Goal: Find specific page/section

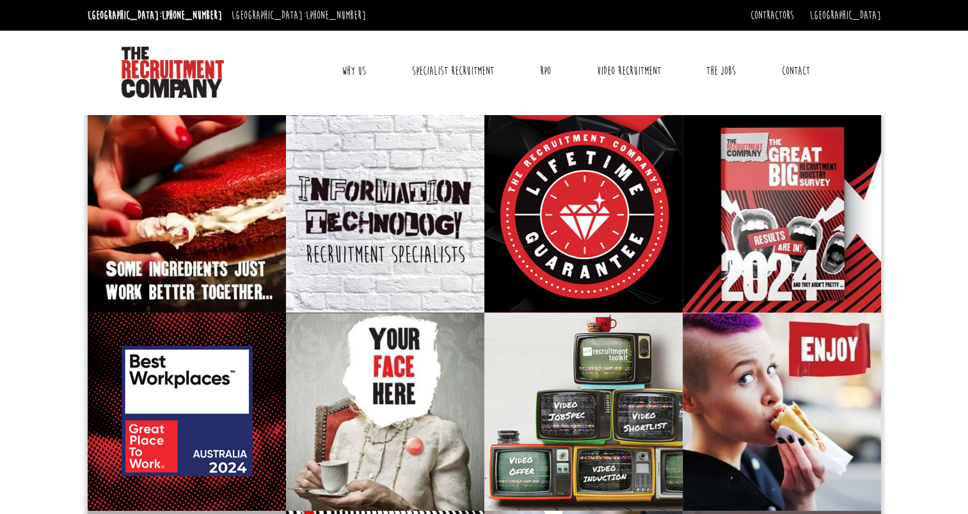
click at [795, 77] on link "Contact" at bounding box center [795, 71] width 47 height 32
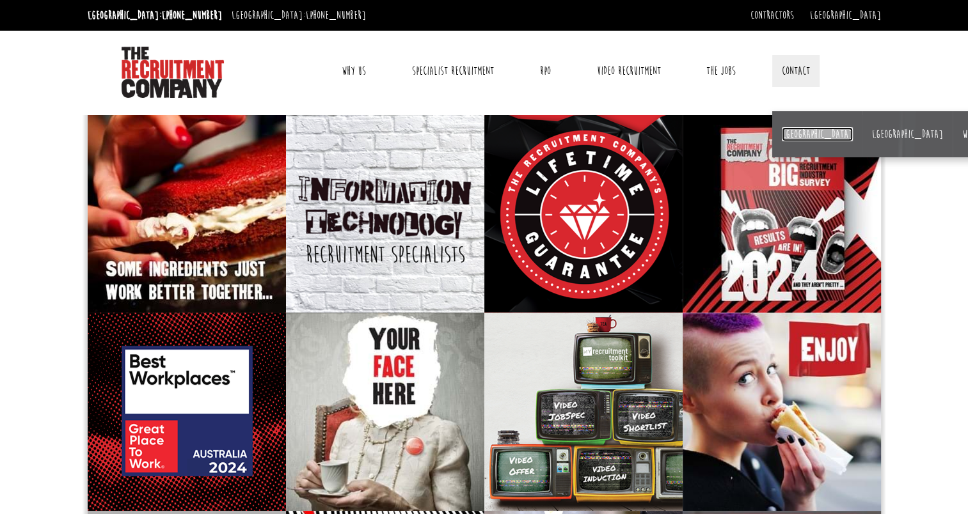
click at [790, 131] on link "[GEOGRAPHIC_DATA]" at bounding box center [817, 134] width 71 height 14
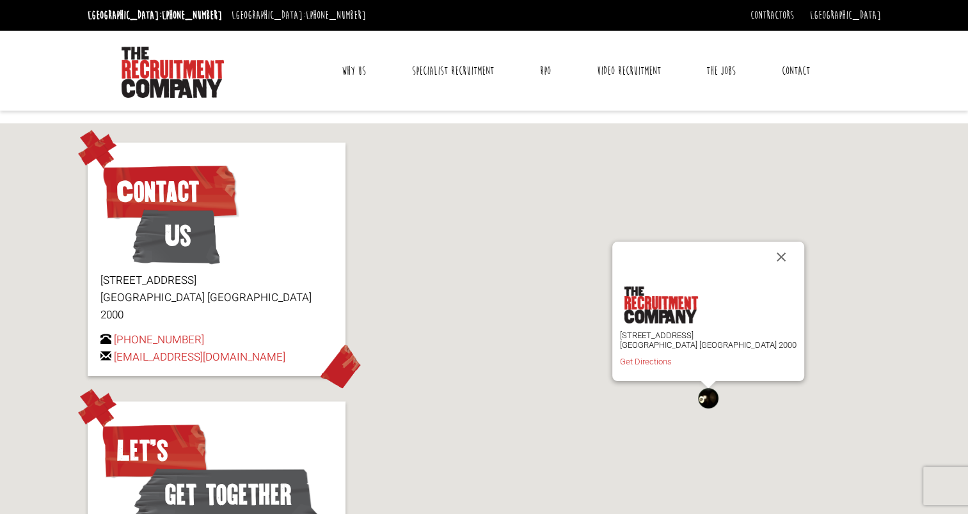
click at [362, 67] on link "Why Us" at bounding box center [354, 71] width 44 height 32
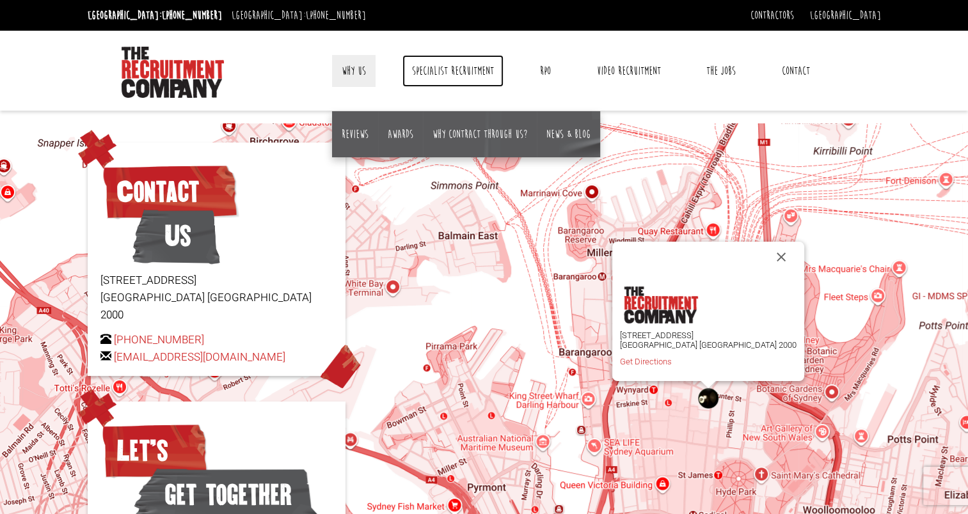
click at [455, 72] on link "Specialist Recruitment" at bounding box center [452, 71] width 101 height 32
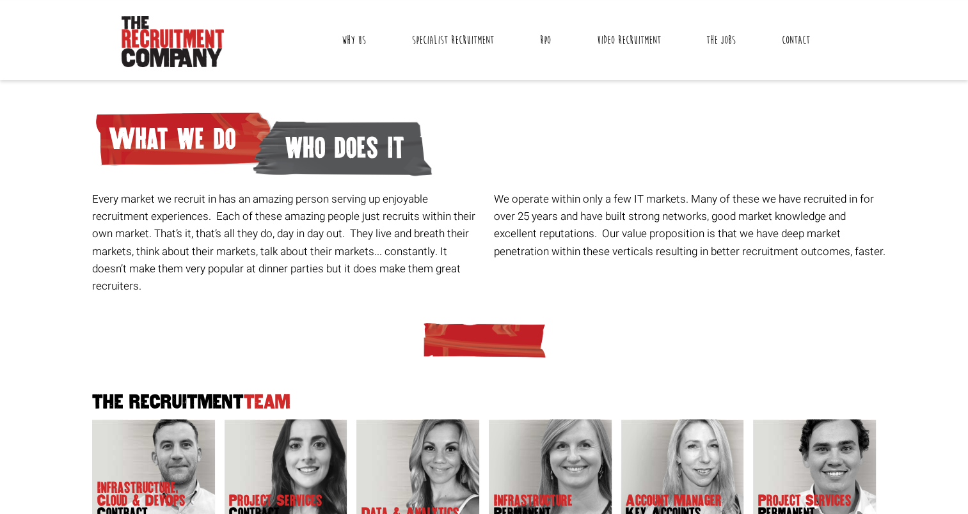
scroll to position [192, 0]
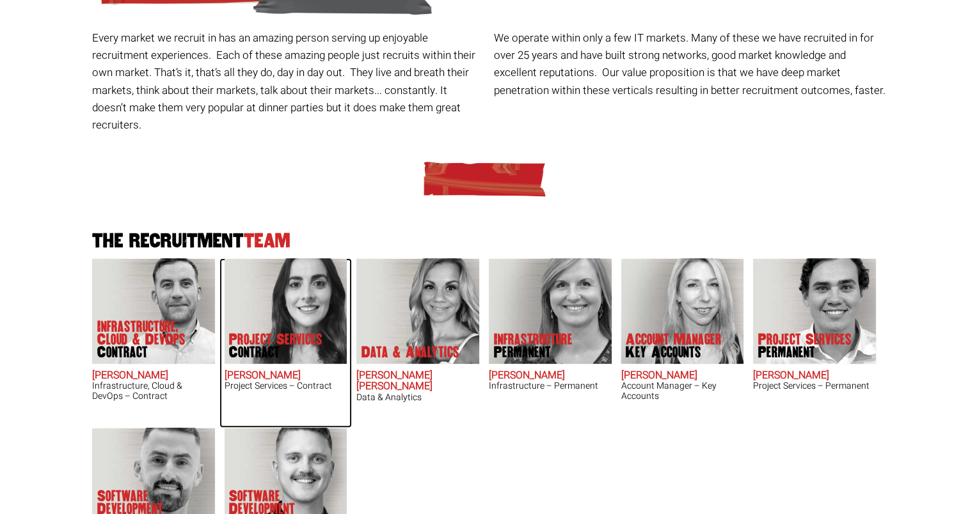
click at [294, 299] on img at bounding box center [285, 312] width 123 height 106
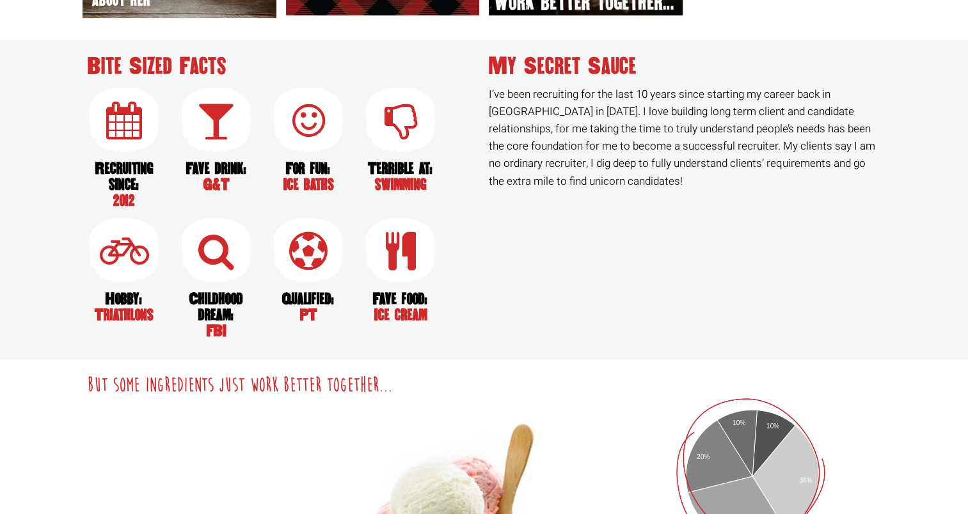
scroll to position [1450, 0]
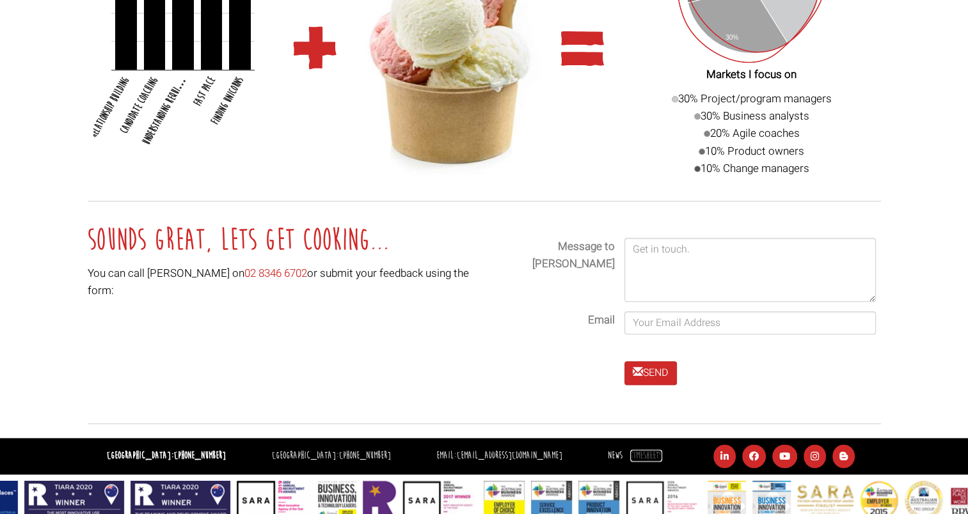
click at [632, 450] on link "Timesheets" at bounding box center [646, 456] width 32 height 12
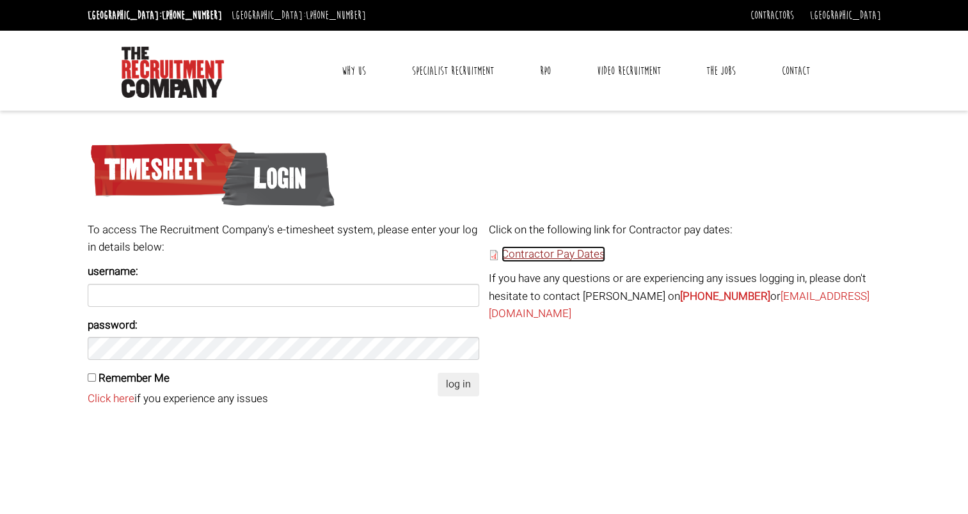
click at [541, 252] on link "Contractor Pay Dates" at bounding box center [554, 254] width 104 height 16
